Goal: Task Accomplishment & Management: Use online tool/utility

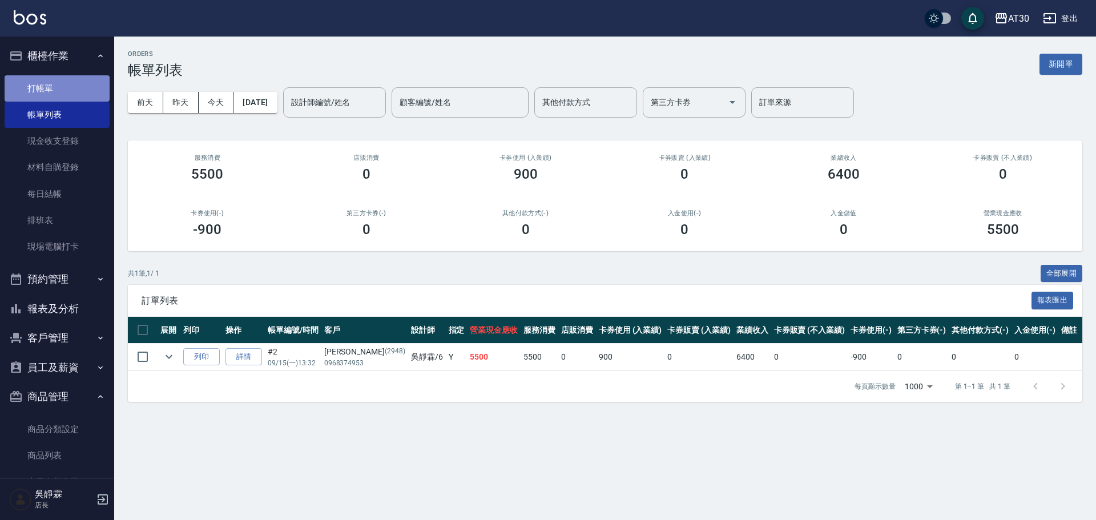
click at [74, 89] on link "打帳單" at bounding box center [57, 88] width 105 height 26
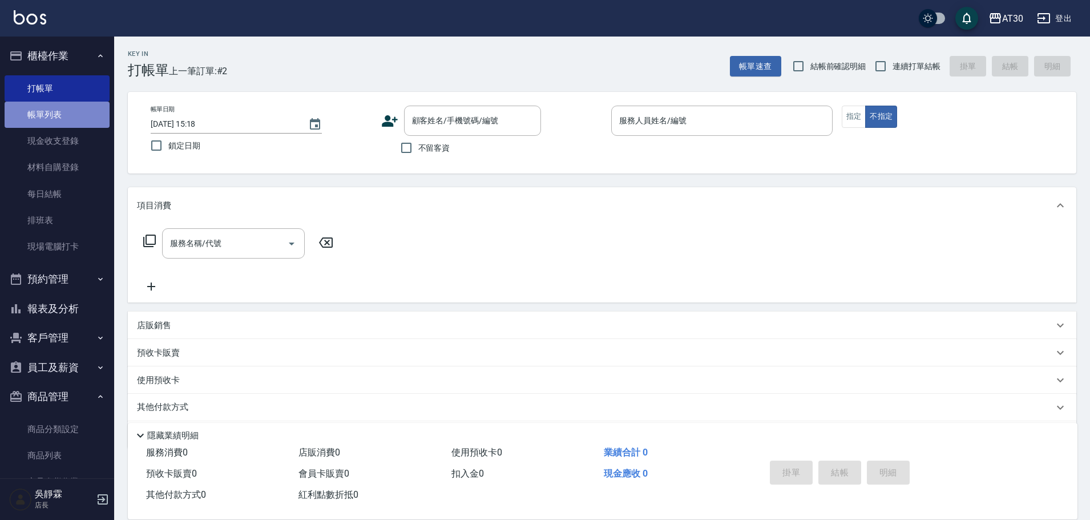
click at [61, 112] on link "帳單列表" at bounding box center [57, 115] width 105 height 26
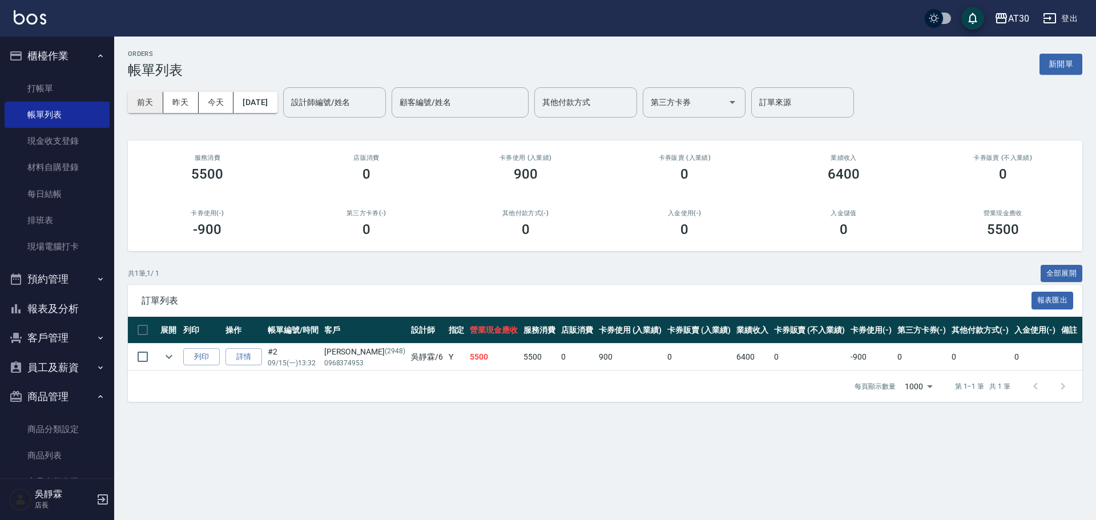
click at [155, 100] on button "前天" at bounding box center [145, 102] width 35 height 21
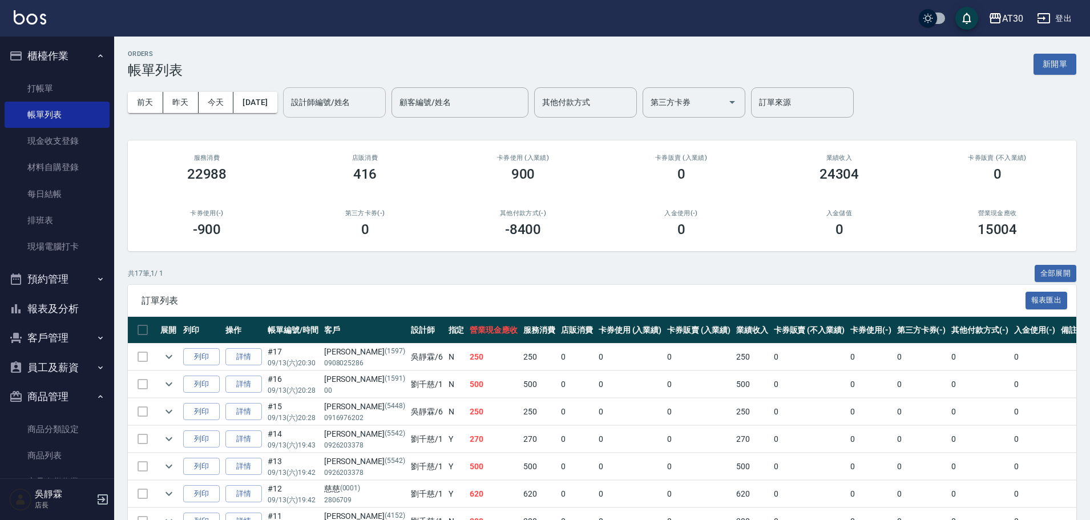
click at [379, 96] on input "設計師編號/姓名" at bounding box center [334, 102] width 92 height 20
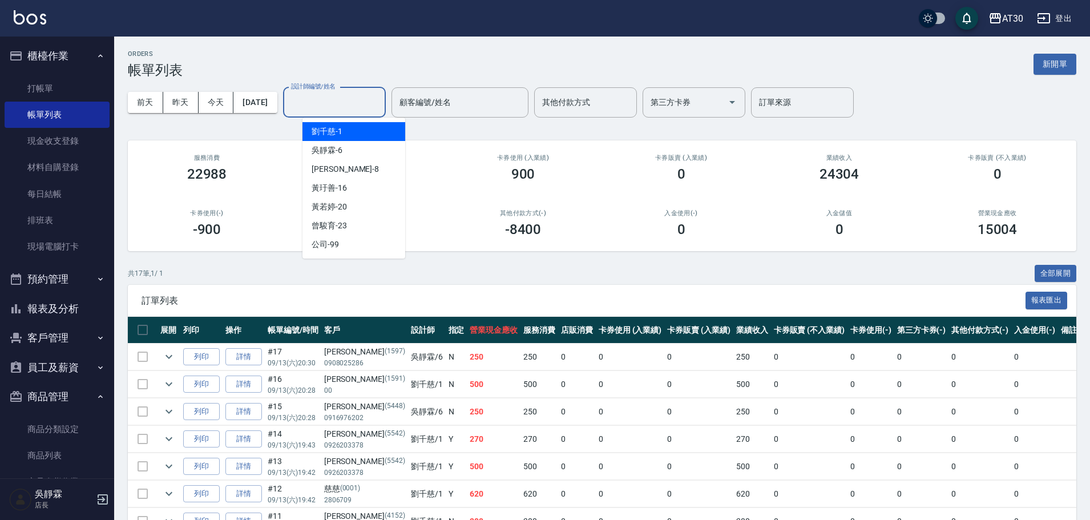
click at [370, 128] on div "[PERSON_NAME]1" at bounding box center [354, 131] width 103 height 19
type input "[PERSON_NAME]1"
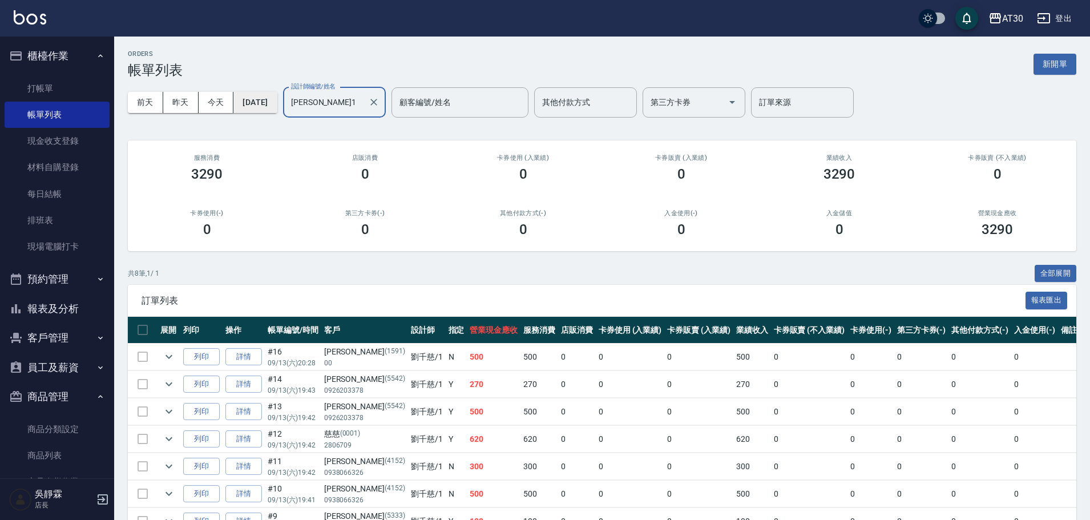
click at [273, 108] on button "[DATE]" at bounding box center [254, 102] width 43 height 21
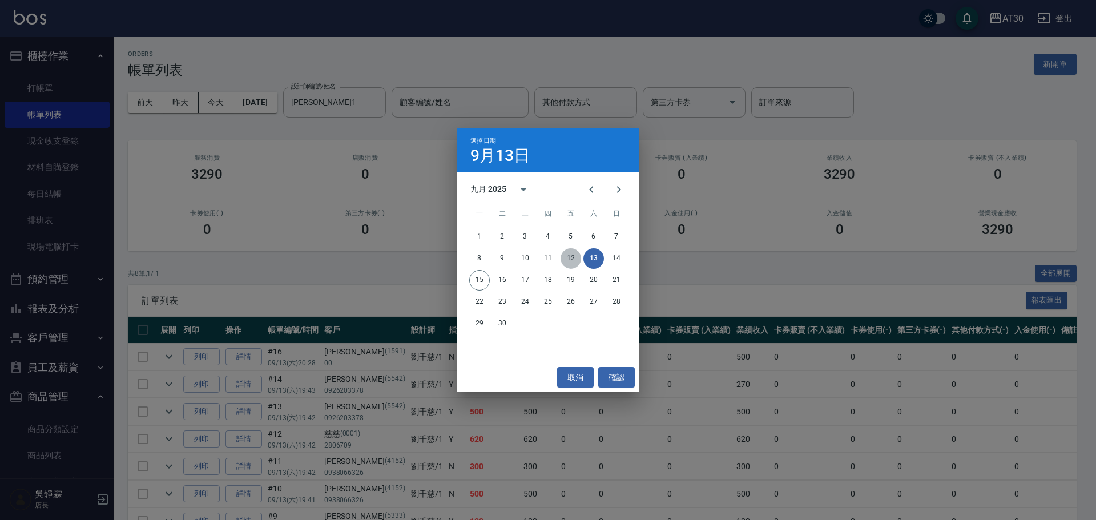
click at [569, 255] on button "12" at bounding box center [571, 258] width 21 height 21
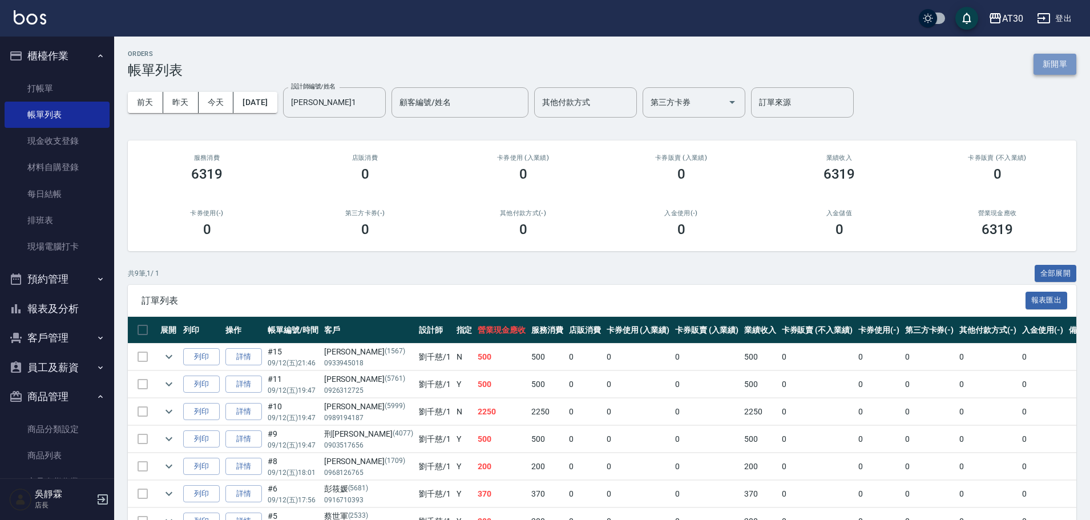
click at [1058, 68] on button "新開單" at bounding box center [1055, 64] width 43 height 21
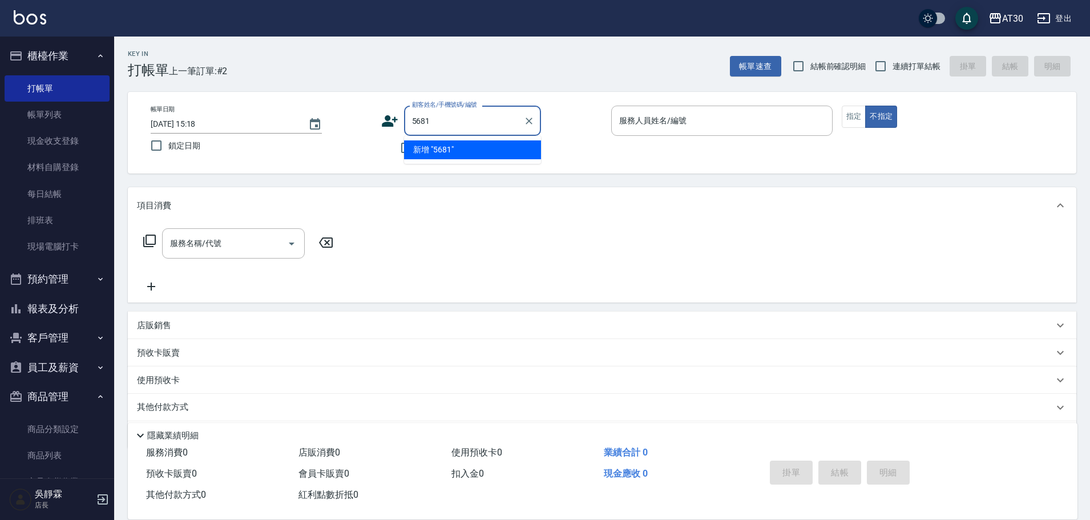
type input "5681"
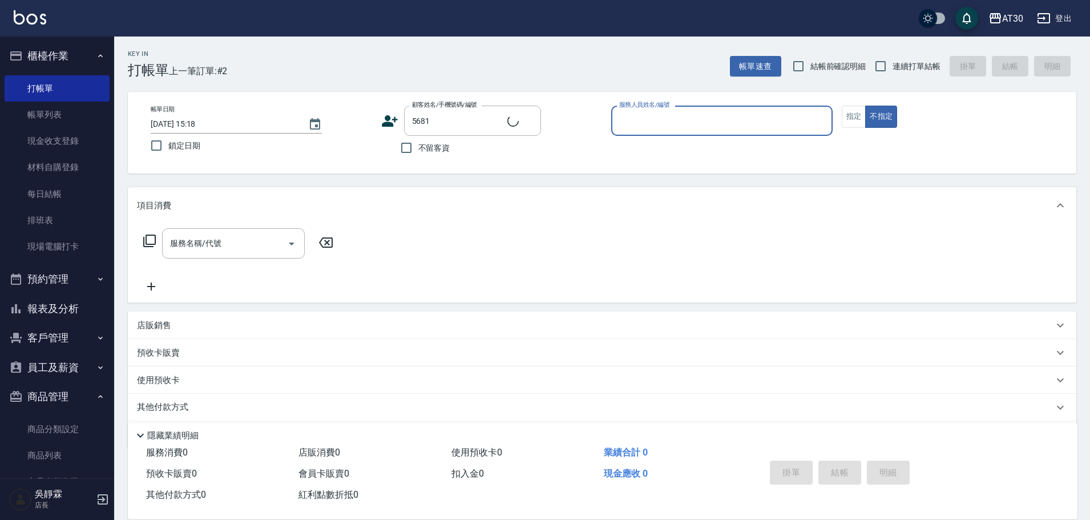
type input "6"
type input "彭筱媛/0916710393/5681"
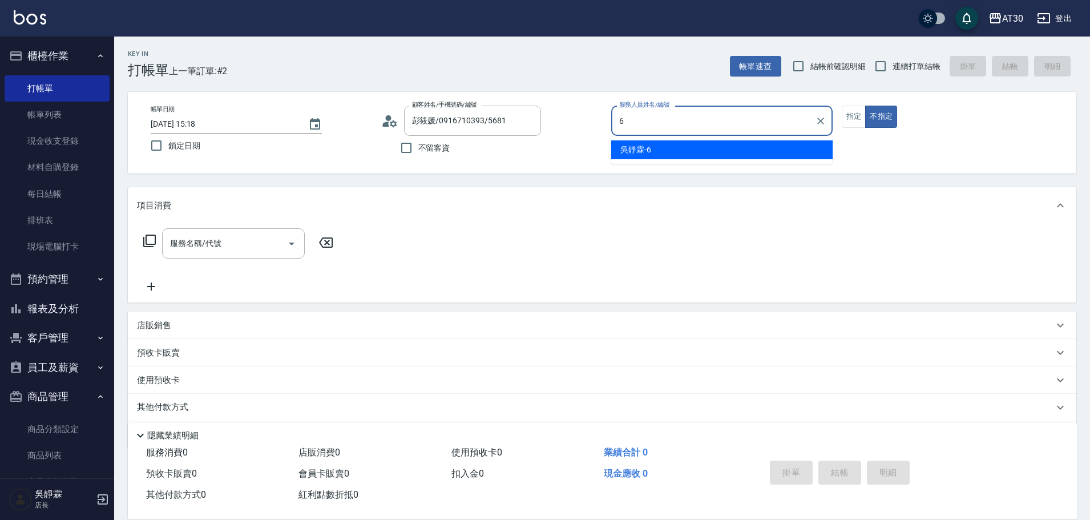
type input "吳靜霖-6"
type button "false"
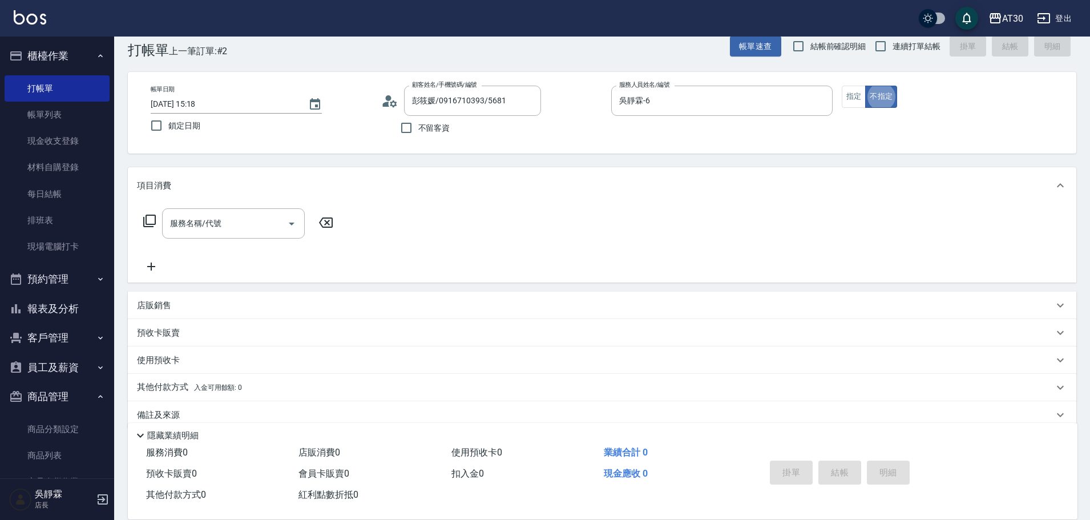
scroll to position [23, 0]
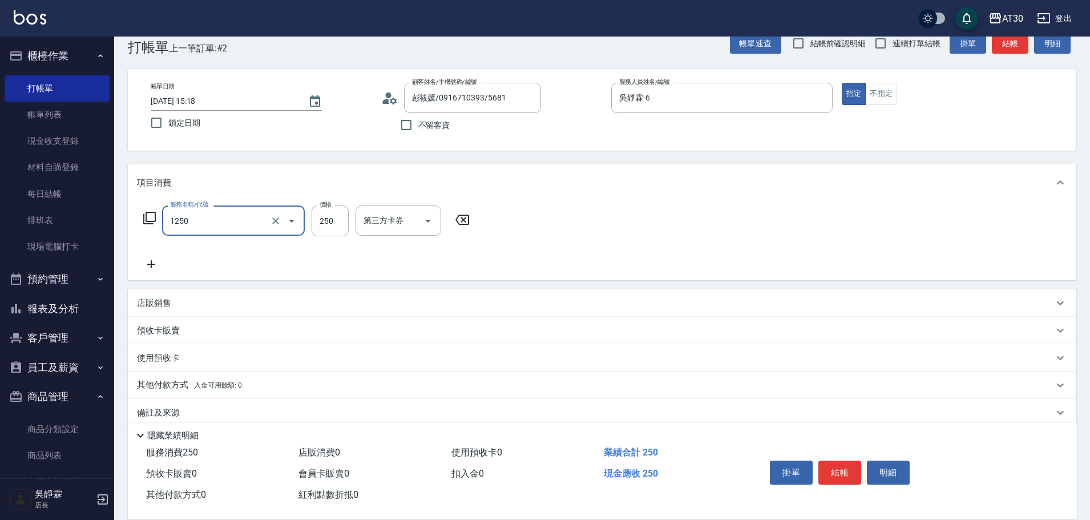
type input "洗髮250(1250)"
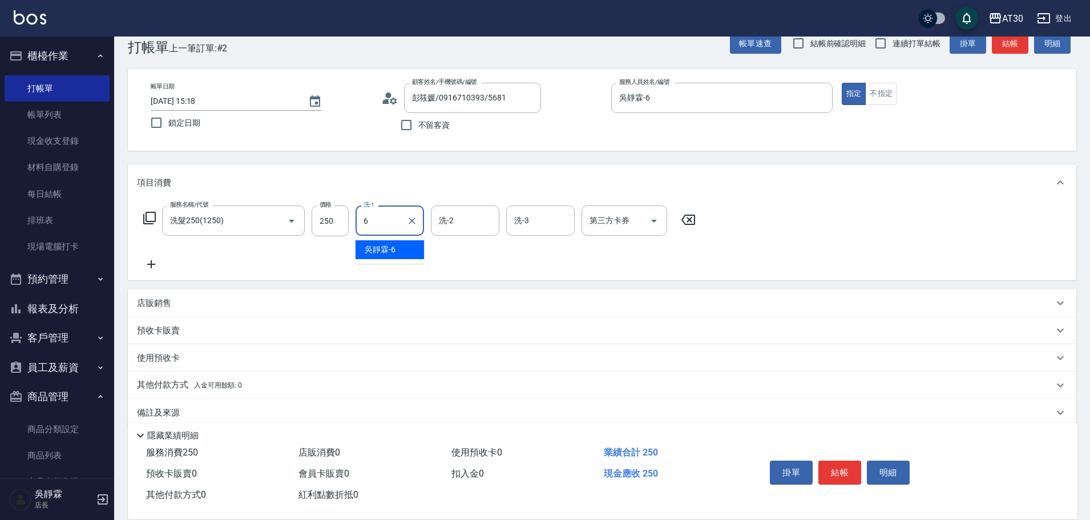
type input "吳靜霖-6"
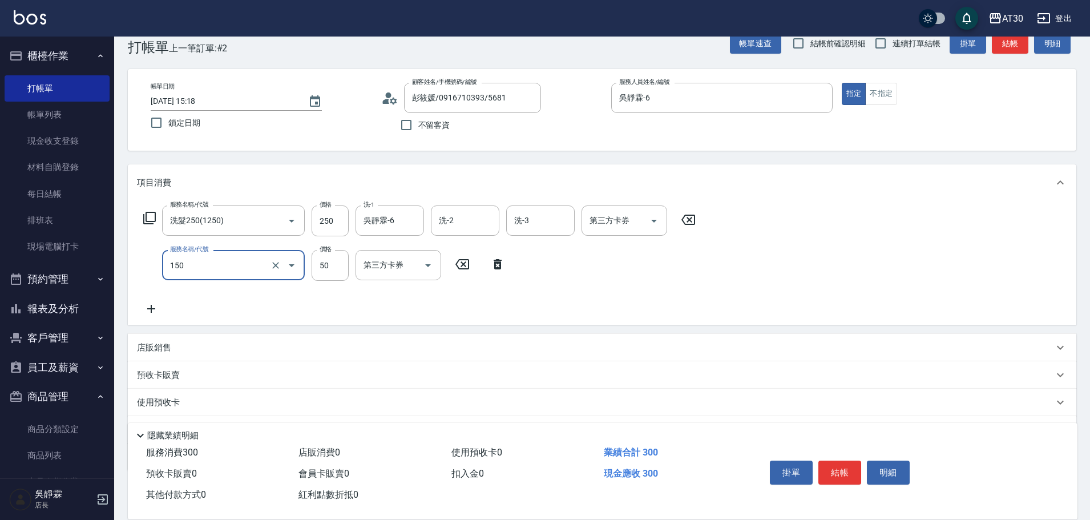
type input "精油(150)"
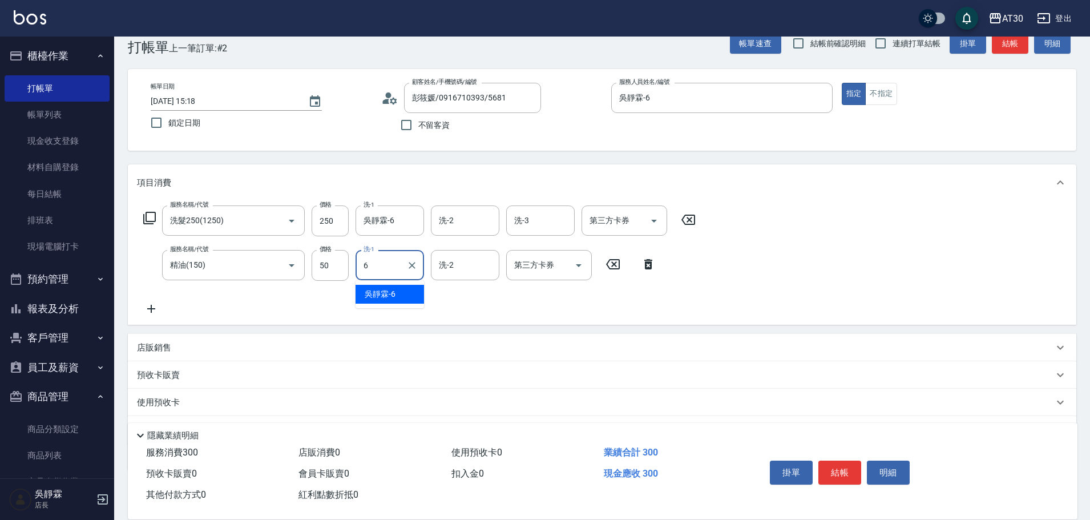
type input "吳靜霖-6"
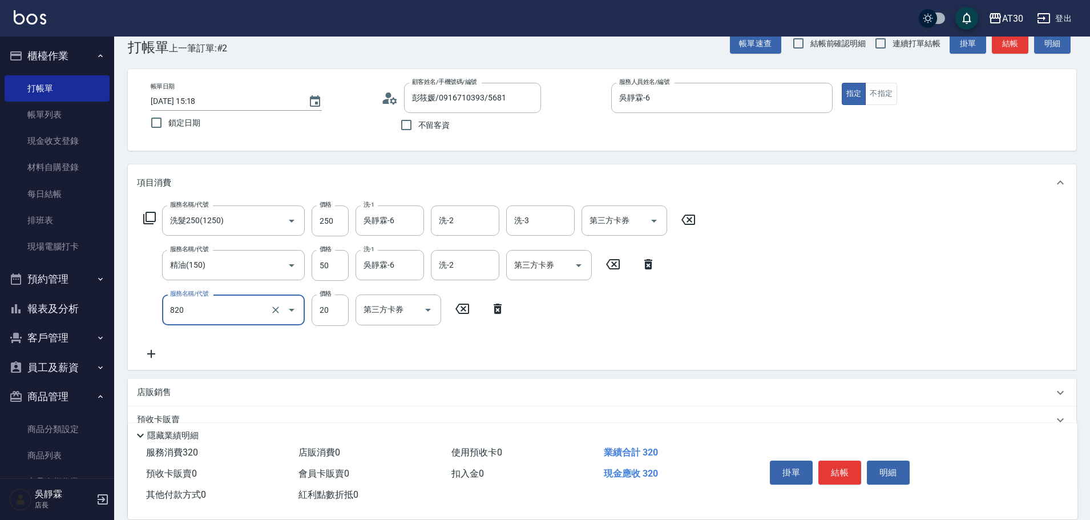
type input "潤絲(820)"
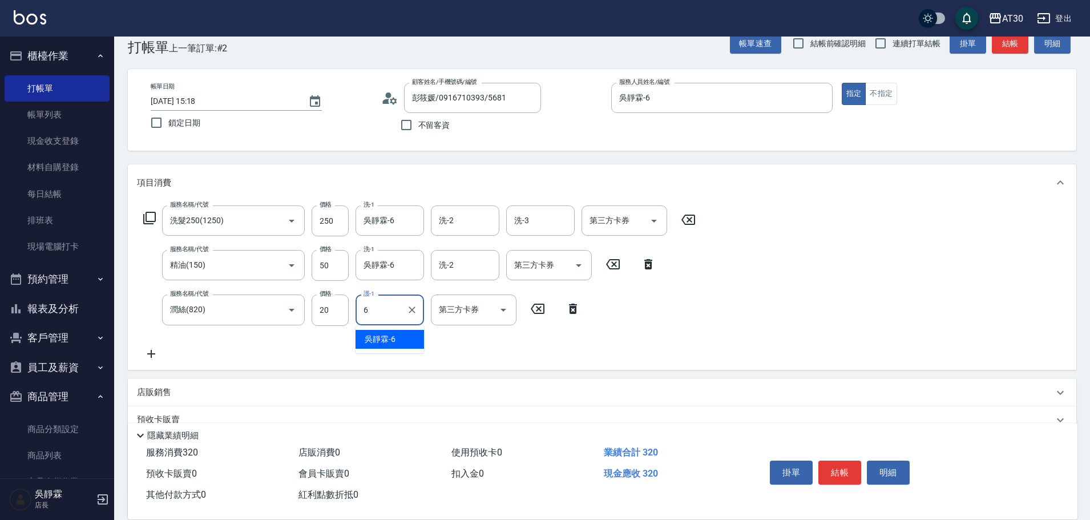
type input "吳靜霖-6"
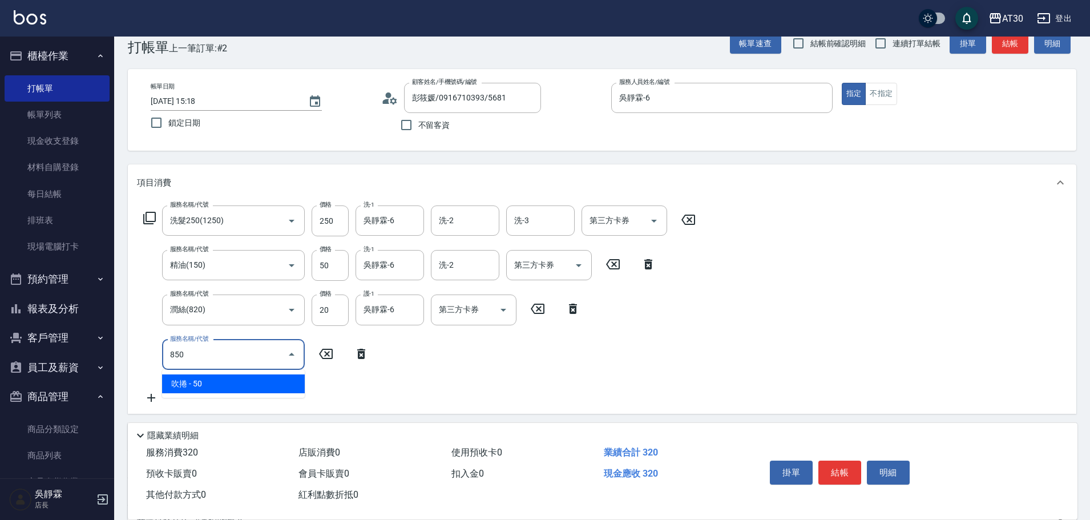
type input "吹捲(850)"
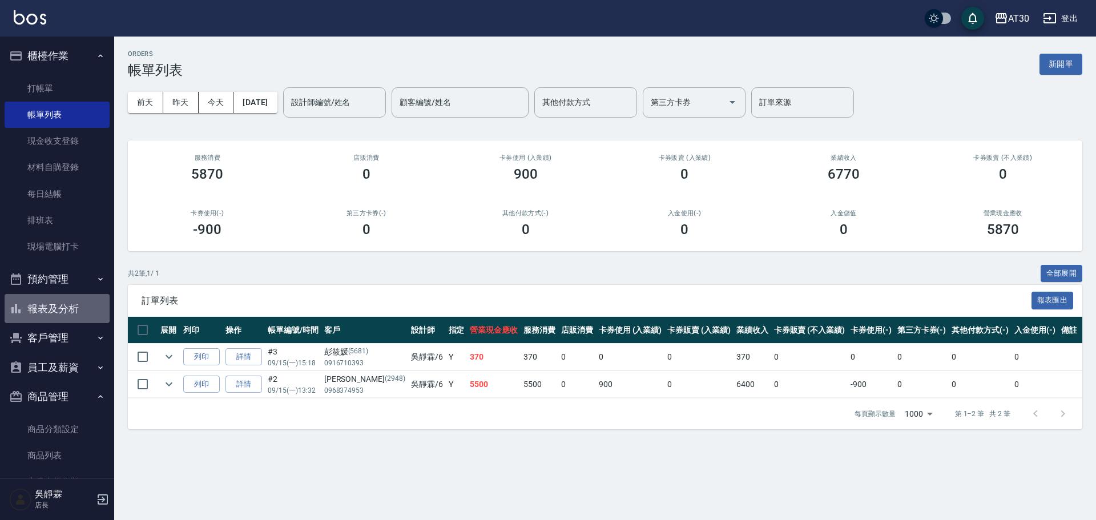
click at [79, 304] on button "報表及分析" at bounding box center [57, 309] width 105 height 30
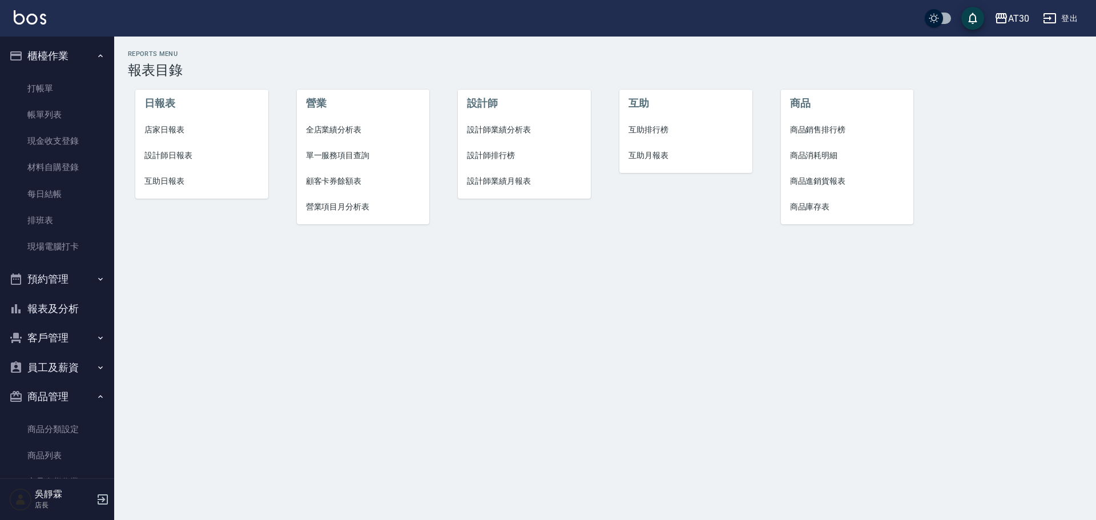
click at [486, 159] on span "設計師排行榜" at bounding box center [524, 156] width 115 height 12
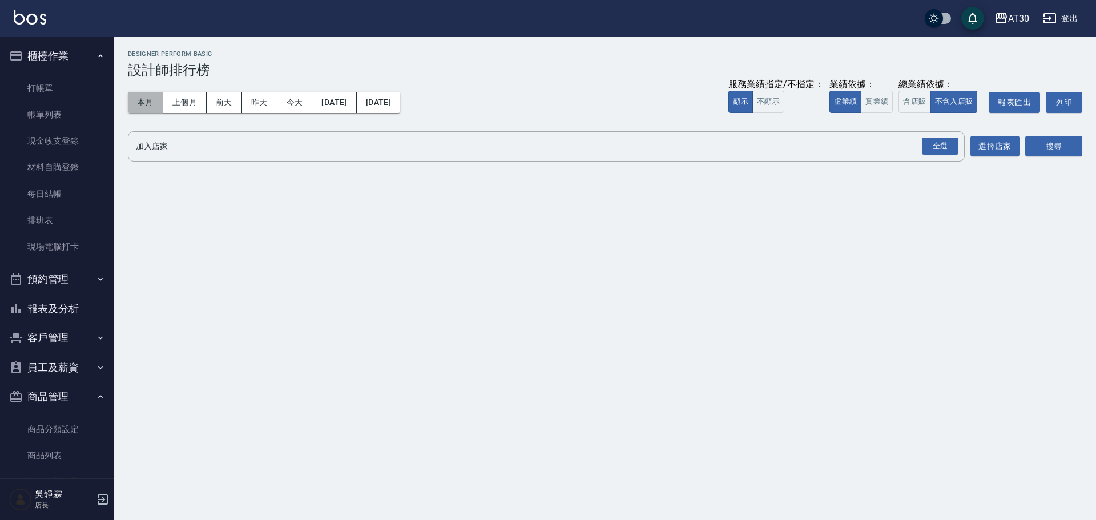
click at [157, 104] on button "本月" at bounding box center [145, 102] width 35 height 21
click at [949, 146] on div "全選" at bounding box center [940, 147] width 37 height 18
click at [1067, 150] on button "搜尋" at bounding box center [1053, 146] width 57 height 21
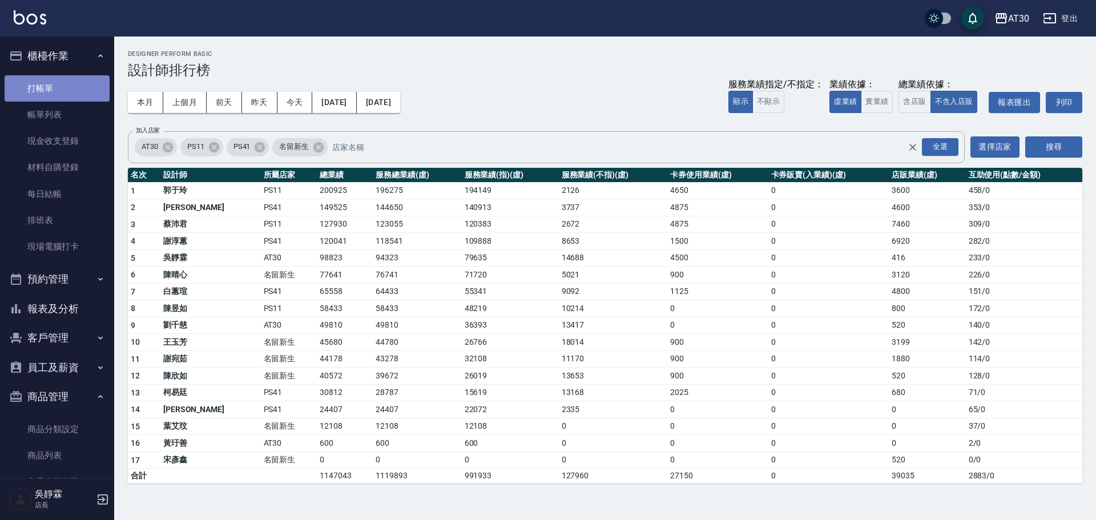
click at [59, 95] on link "打帳單" at bounding box center [57, 88] width 105 height 26
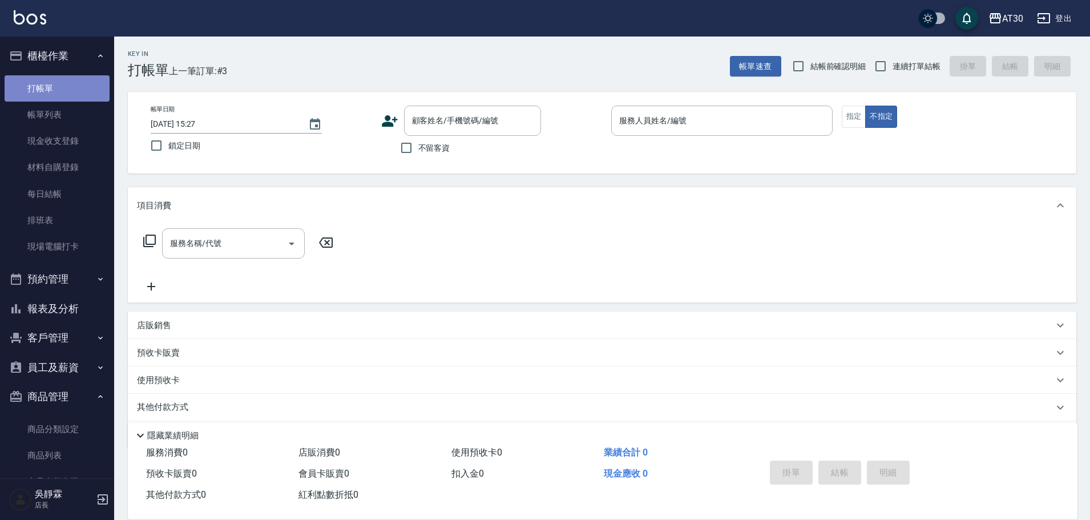
click at [57, 87] on link "打帳單" at bounding box center [57, 88] width 105 height 26
